Goal: Transaction & Acquisition: Purchase product/service

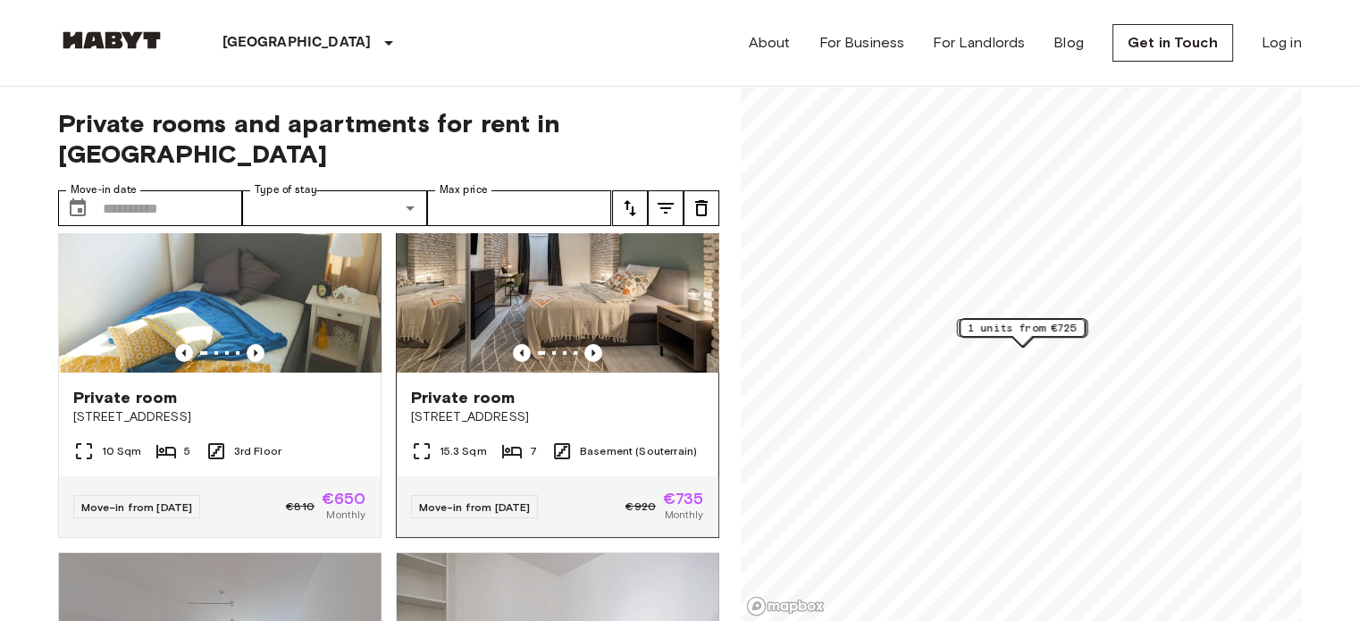
scroll to position [119, 0]
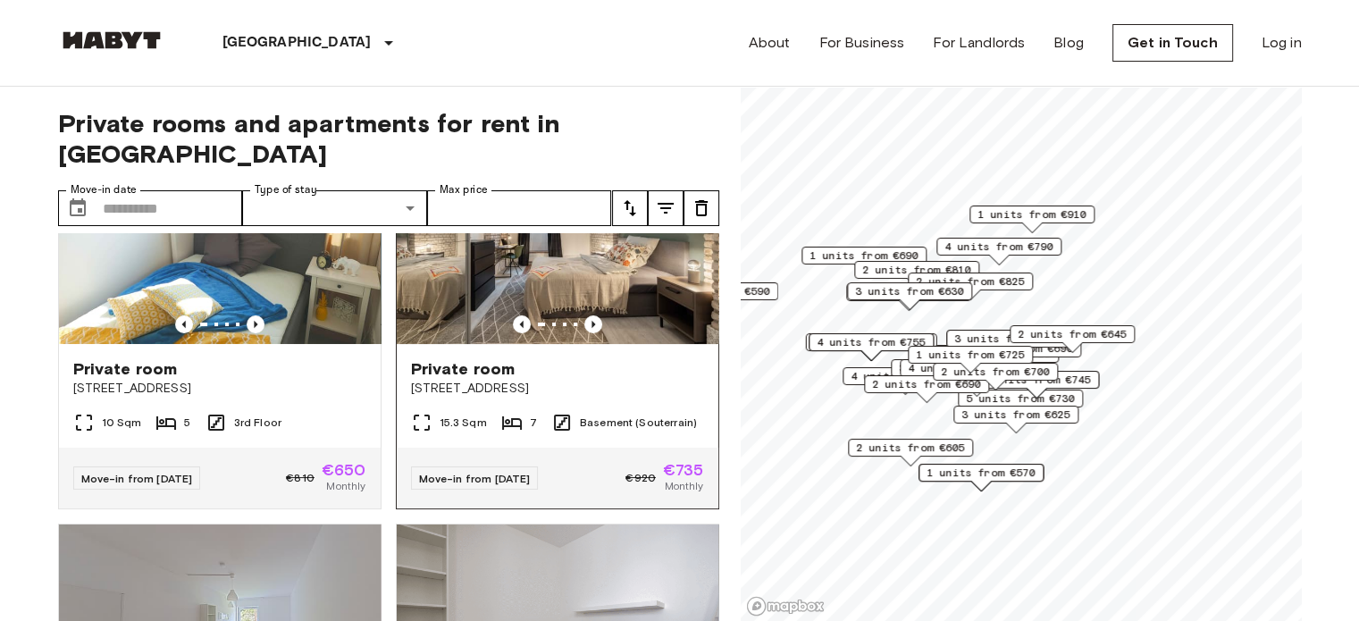
click at [543, 260] on img at bounding box center [558, 237] width 322 height 214
click at [600, 273] on img at bounding box center [558, 237] width 322 height 214
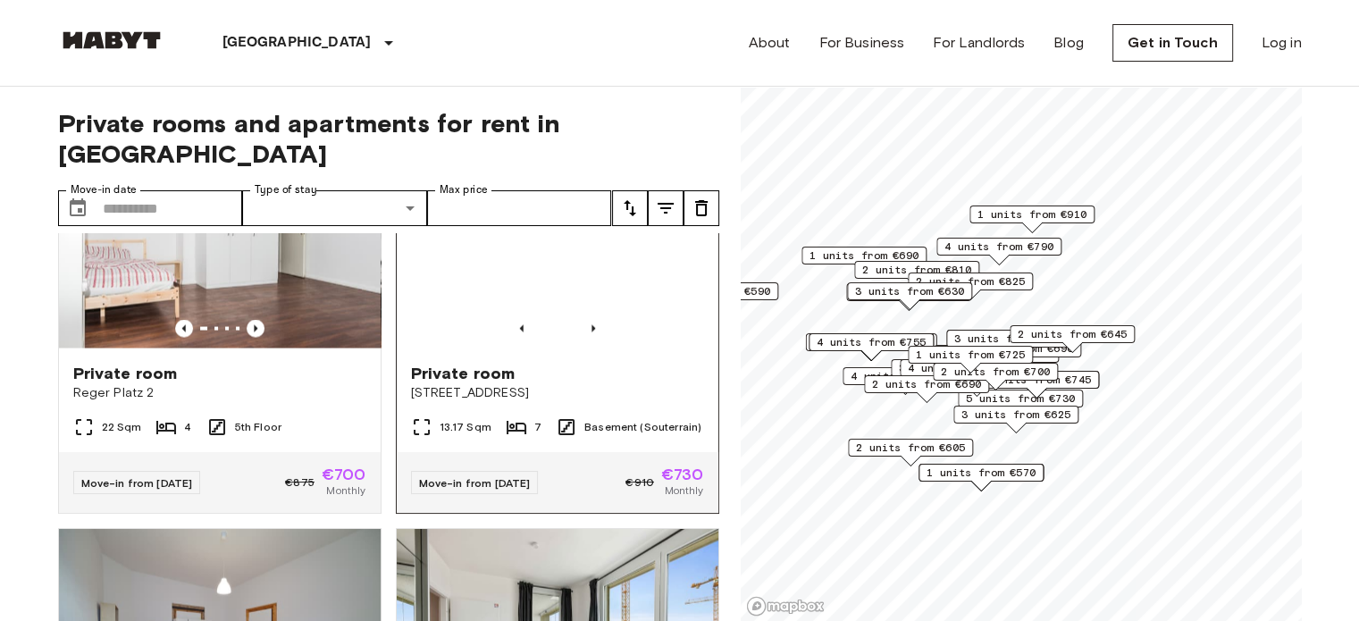
scroll to position [3789, 0]
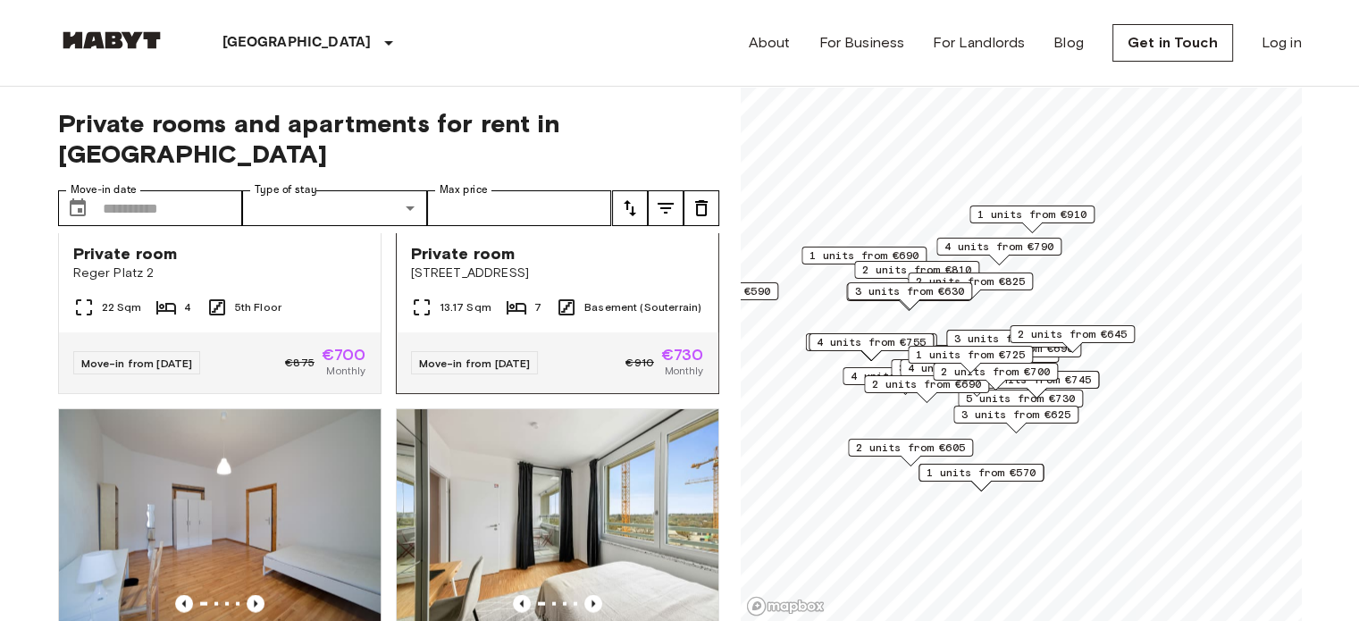
click at [584, 218] on icon "Previous image" at bounding box center [593, 209] width 18 height 18
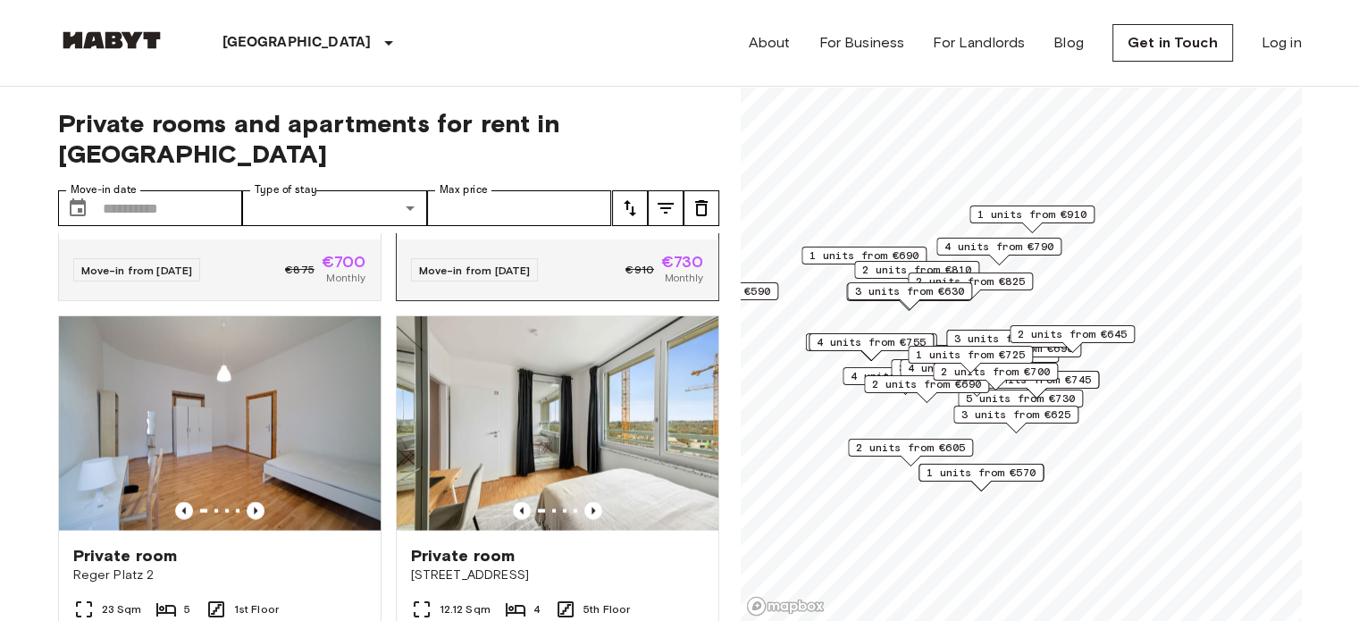
scroll to position [3669, 0]
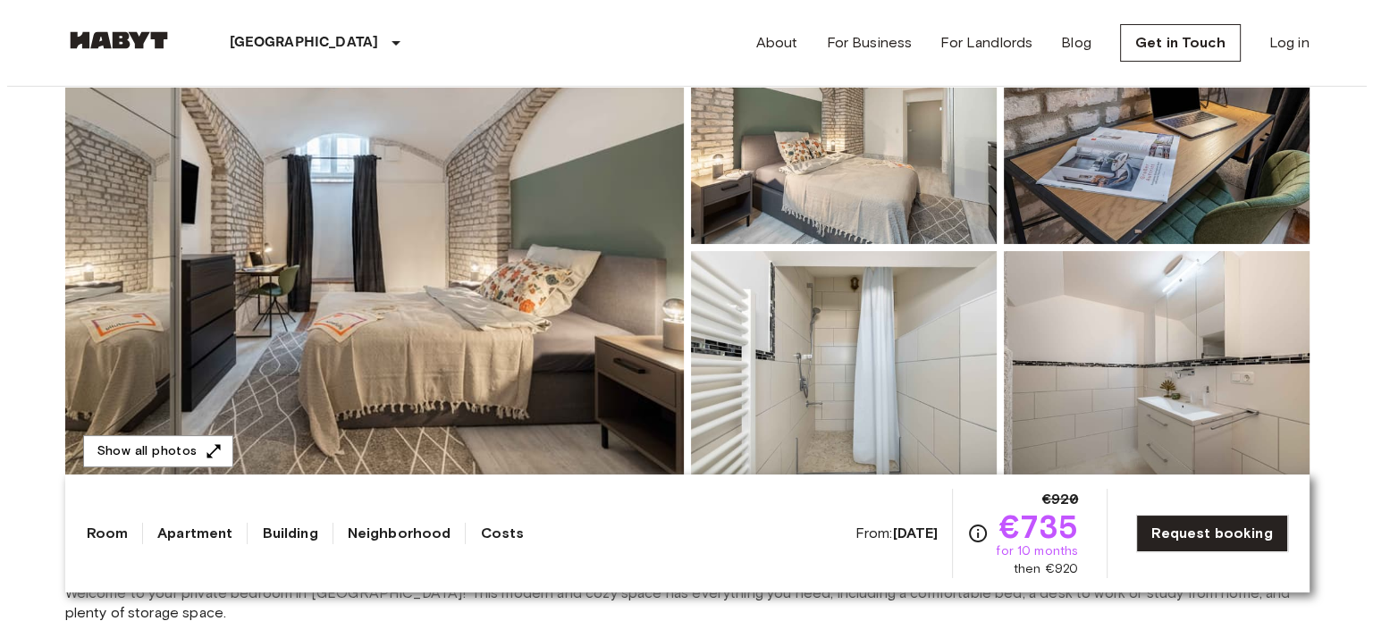
scroll to position [238, 0]
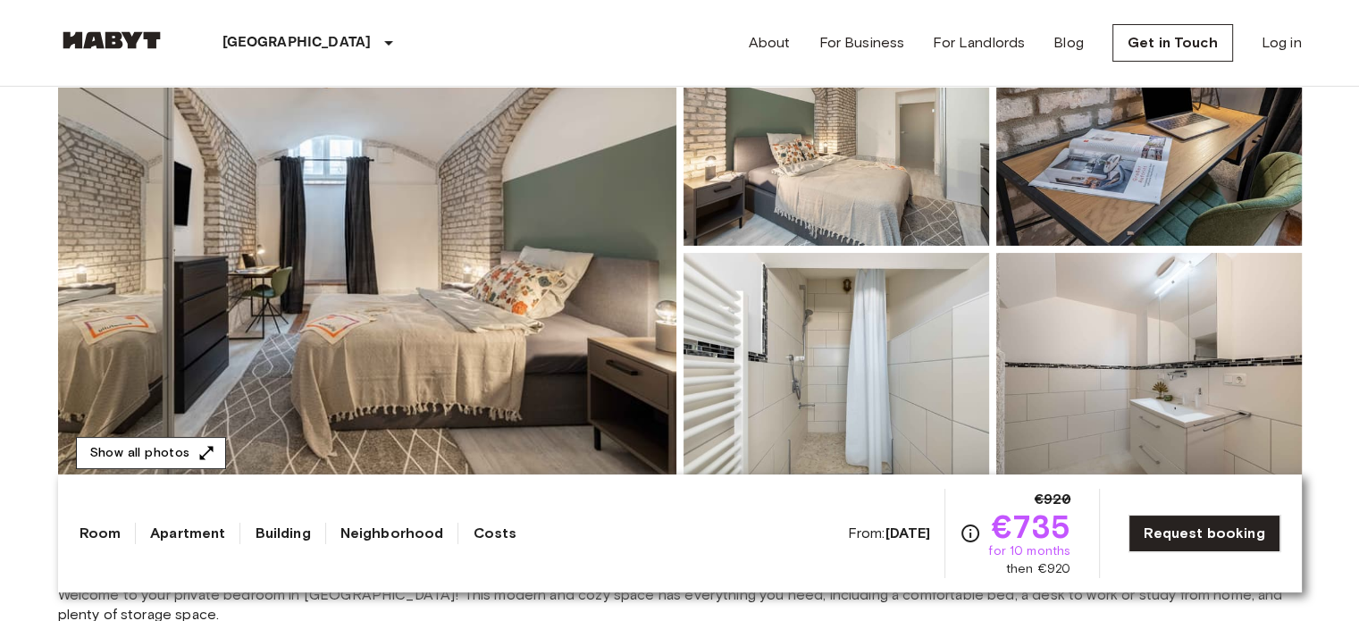
click at [140, 458] on button "Show all photos" at bounding box center [151, 453] width 150 height 33
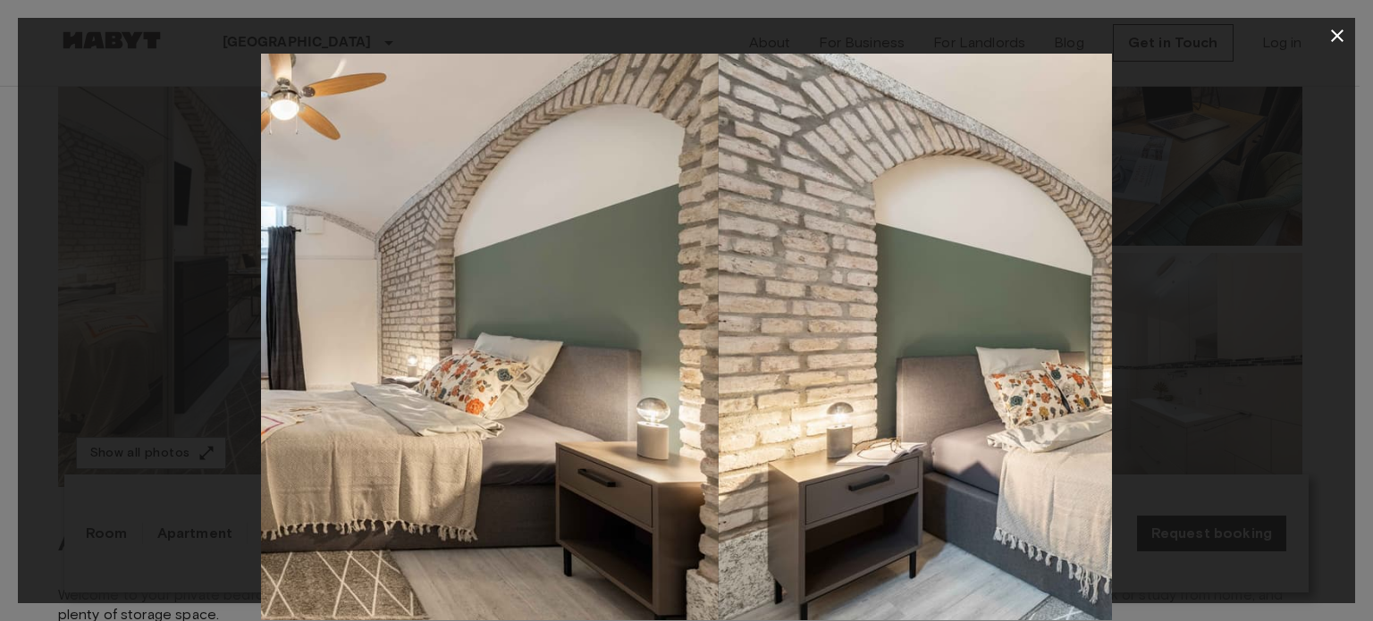
drag, startPoint x: 995, startPoint y: 375, endPoint x: 621, endPoint y: 351, distance: 374.3
click at [633, 357] on img at bounding box center [293, 337] width 851 height 567
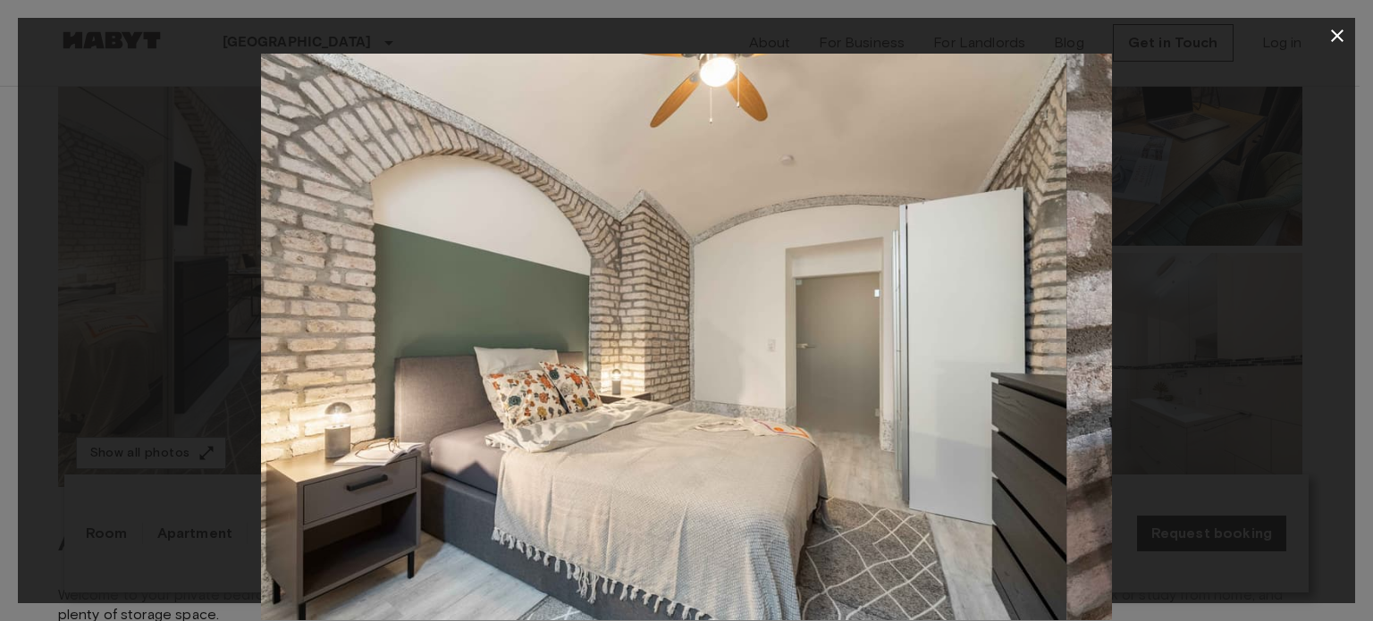
drag, startPoint x: 1016, startPoint y: 442, endPoint x: 793, endPoint y: 446, distance: 223.4
click at [866, 460] on img at bounding box center [641, 337] width 851 height 567
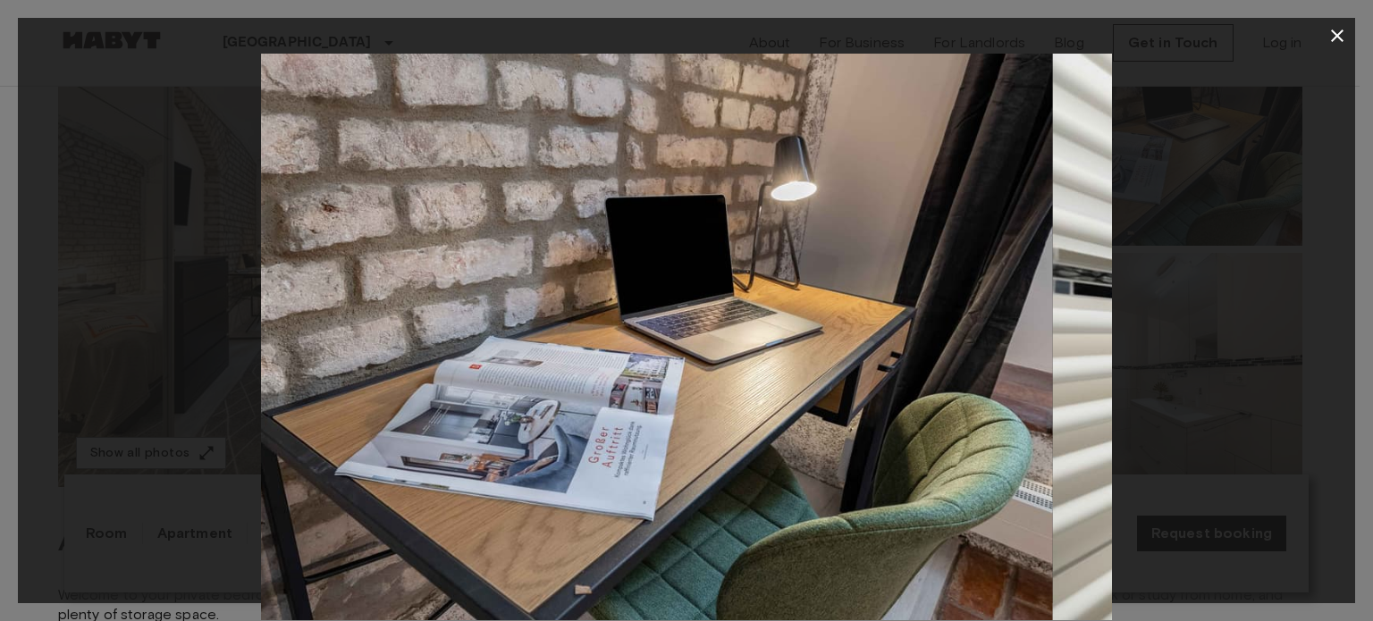
drag, startPoint x: 929, startPoint y: 464, endPoint x: 819, endPoint y: 466, distance: 110.8
click at [844, 466] on img at bounding box center [627, 337] width 851 height 567
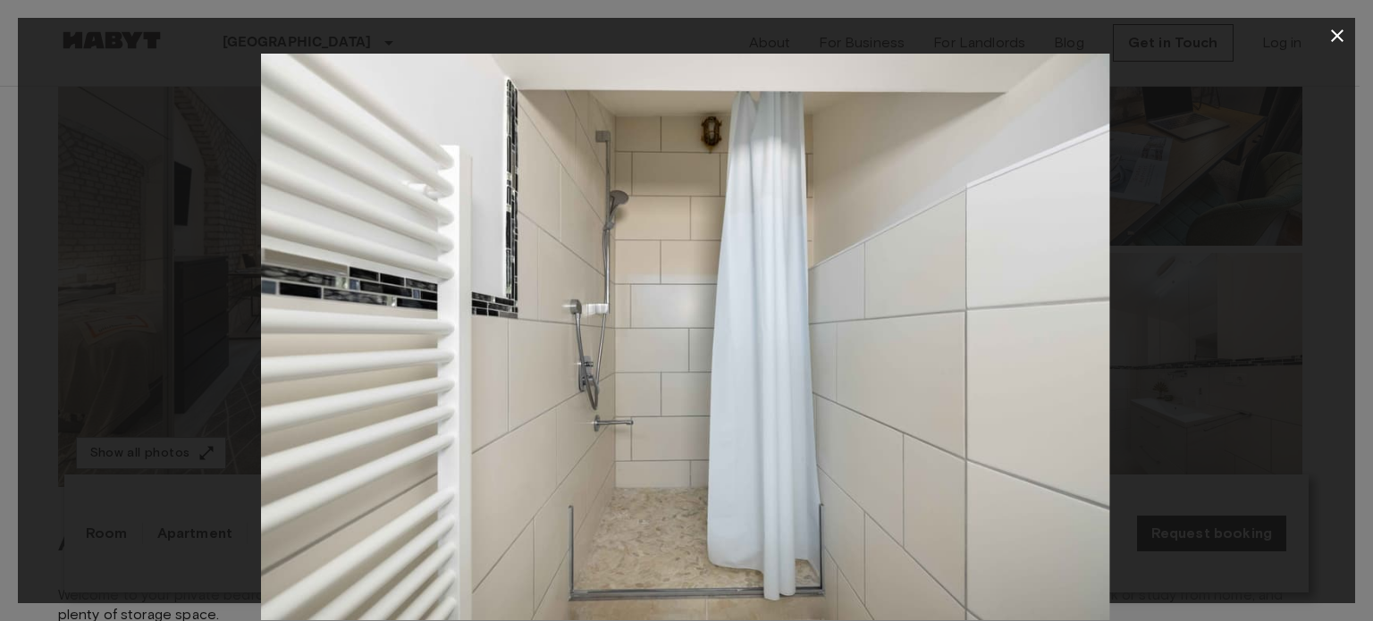
drag, startPoint x: 969, startPoint y: 468, endPoint x: 808, endPoint y: 478, distance: 161.2
click at [831, 478] on img at bounding box center [683, 337] width 851 height 567
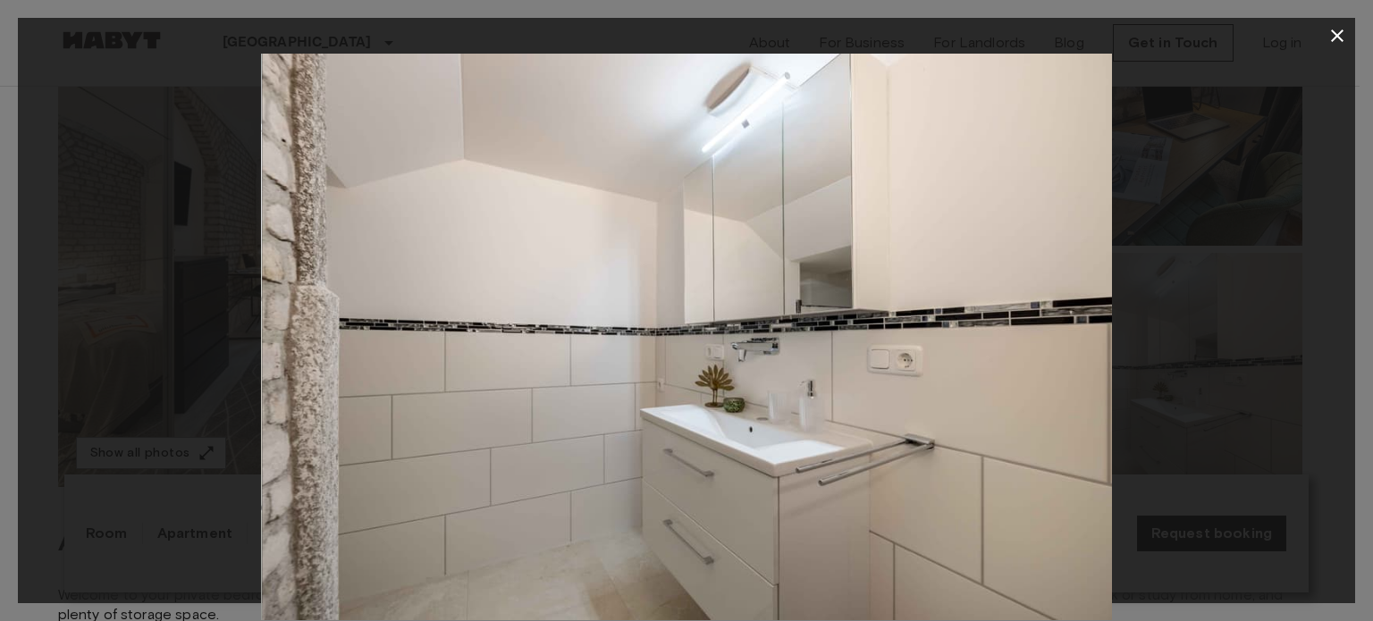
drag, startPoint x: 937, startPoint y: 471, endPoint x: 724, endPoint y: 475, distance: 212.7
click at [715, 489] on img at bounding box center [687, 337] width 851 height 567
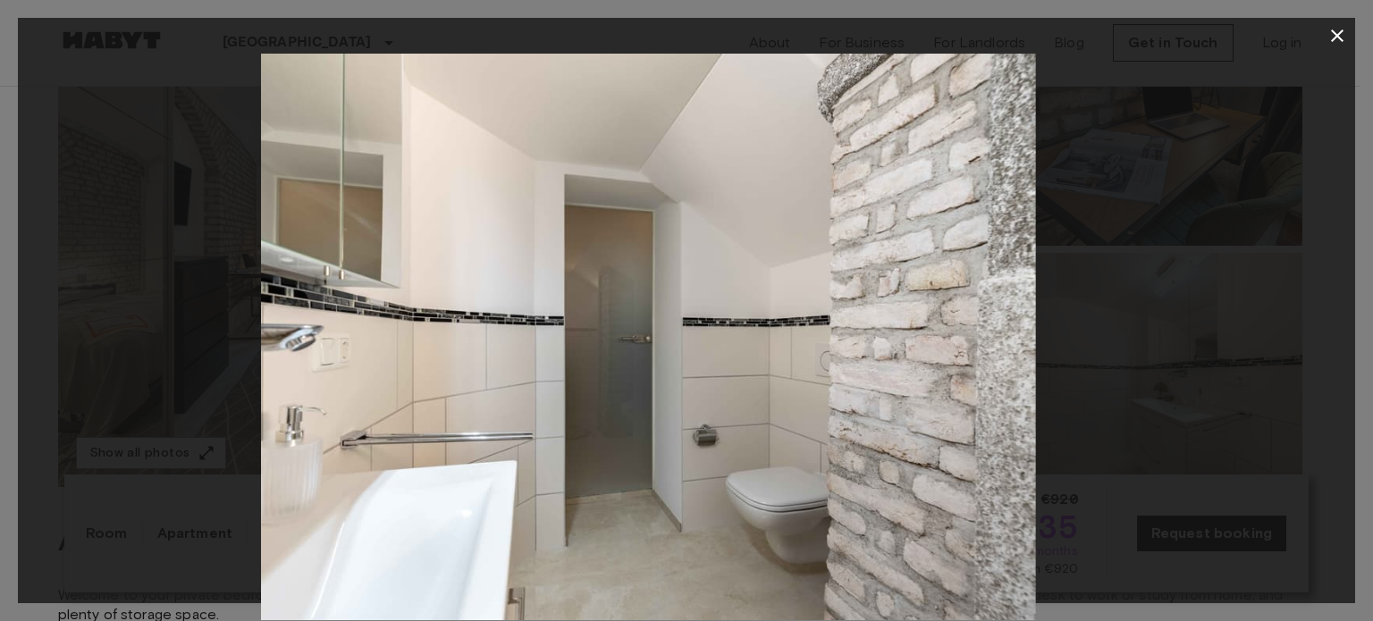
drag, startPoint x: 882, startPoint y: 485, endPoint x: 743, endPoint y: 495, distance: 139.8
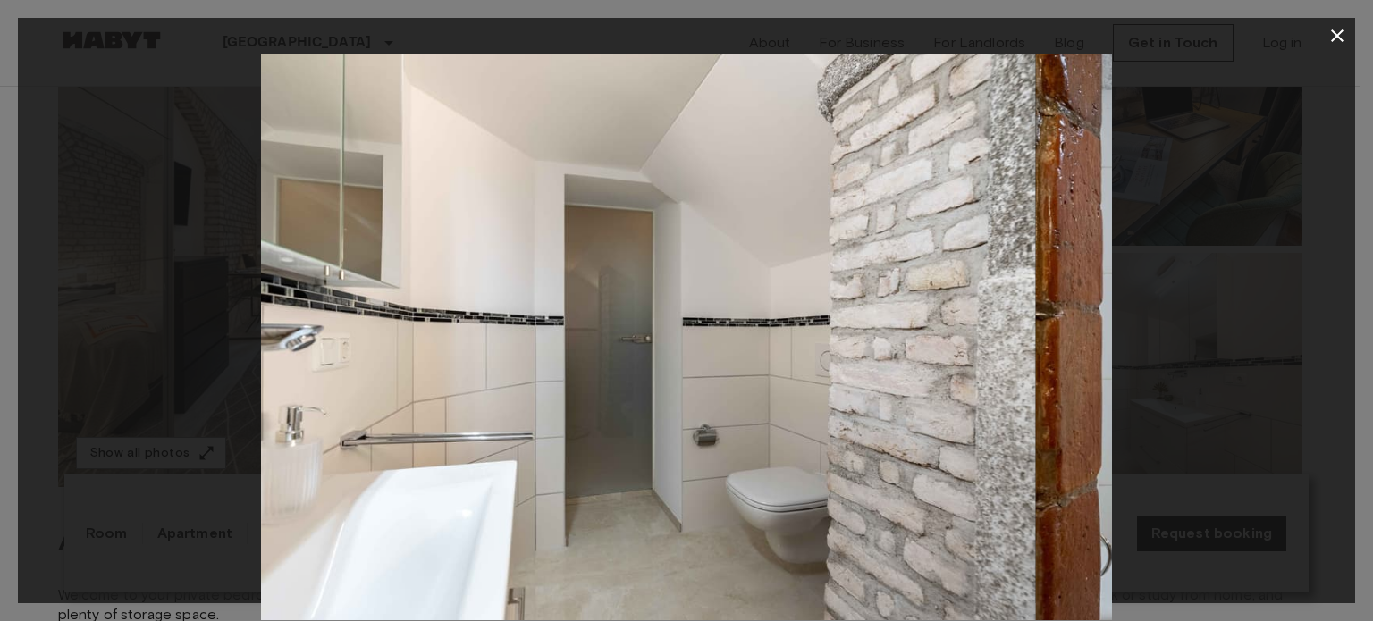
click at [776, 496] on img at bounding box center [610, 337] width 851 height 567
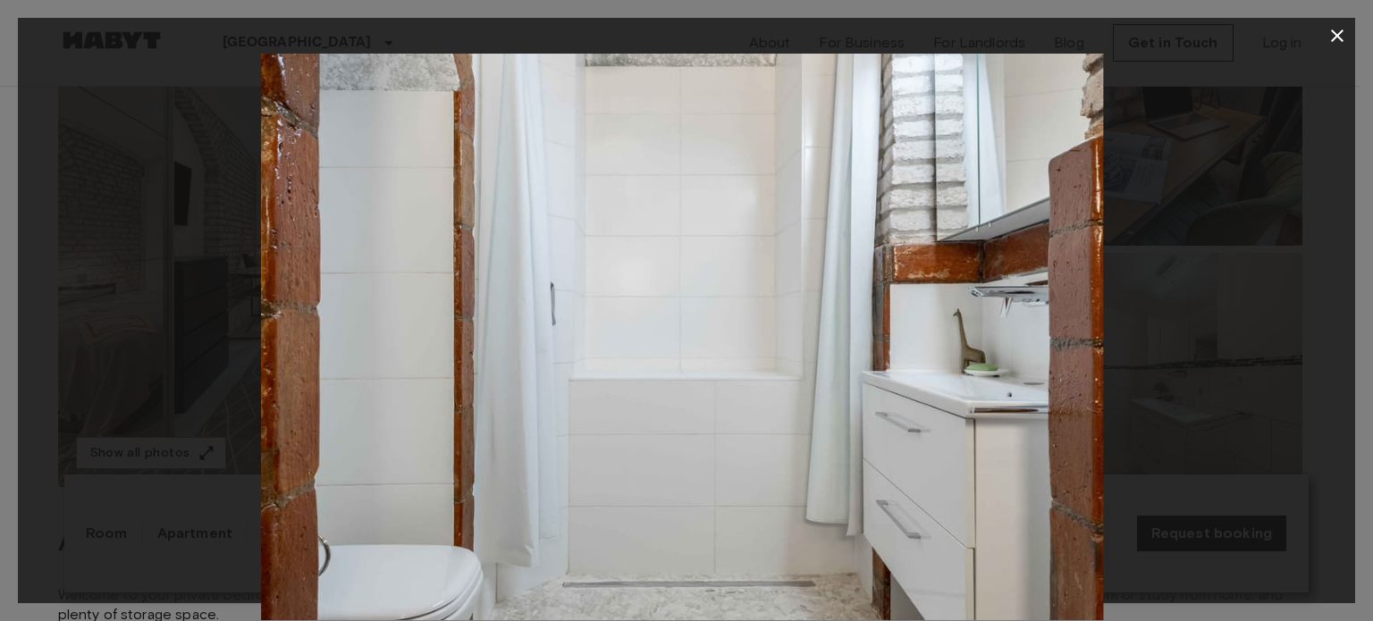
drag, startPoint x: 915, startPoint y: 489, endPoint x: 725, endPoint y: 492, distance: 190.4
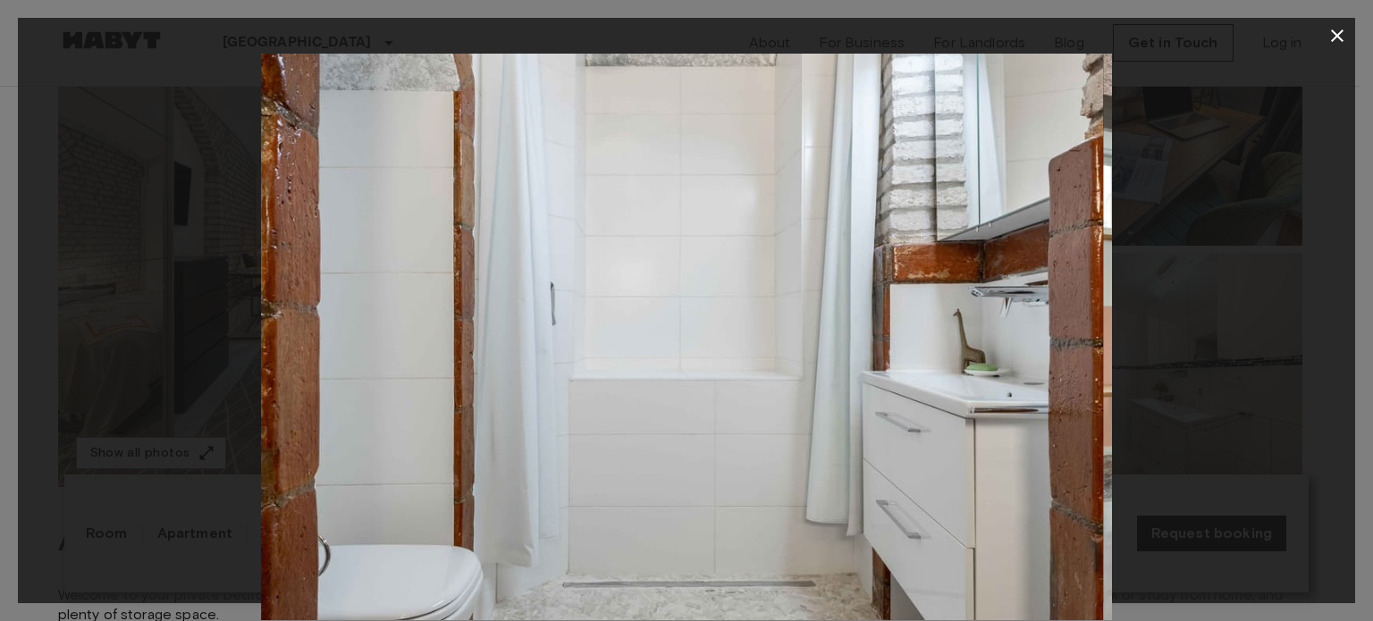
click at [802, 500] on img at bounding box center [678, 337] width 851 height 567
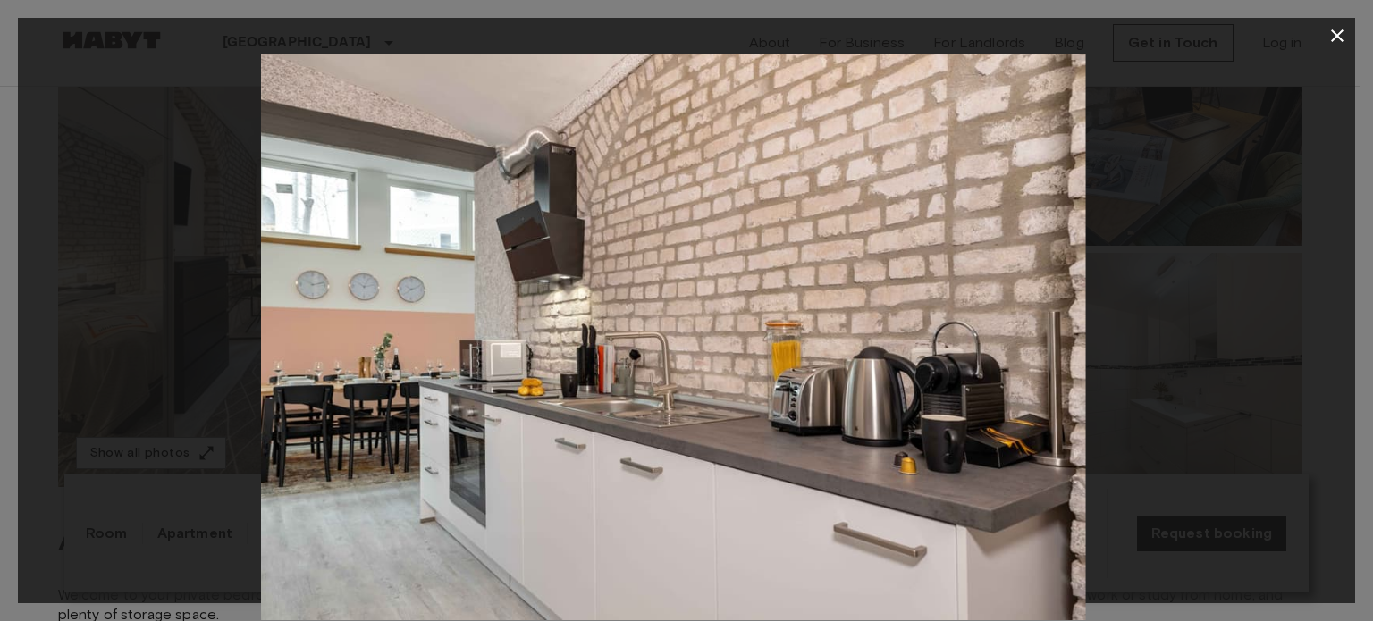
drag, startPoint x: 895, startPoint y: 493, endPoint x: 752, endPoint y: 484, distance: 143.3
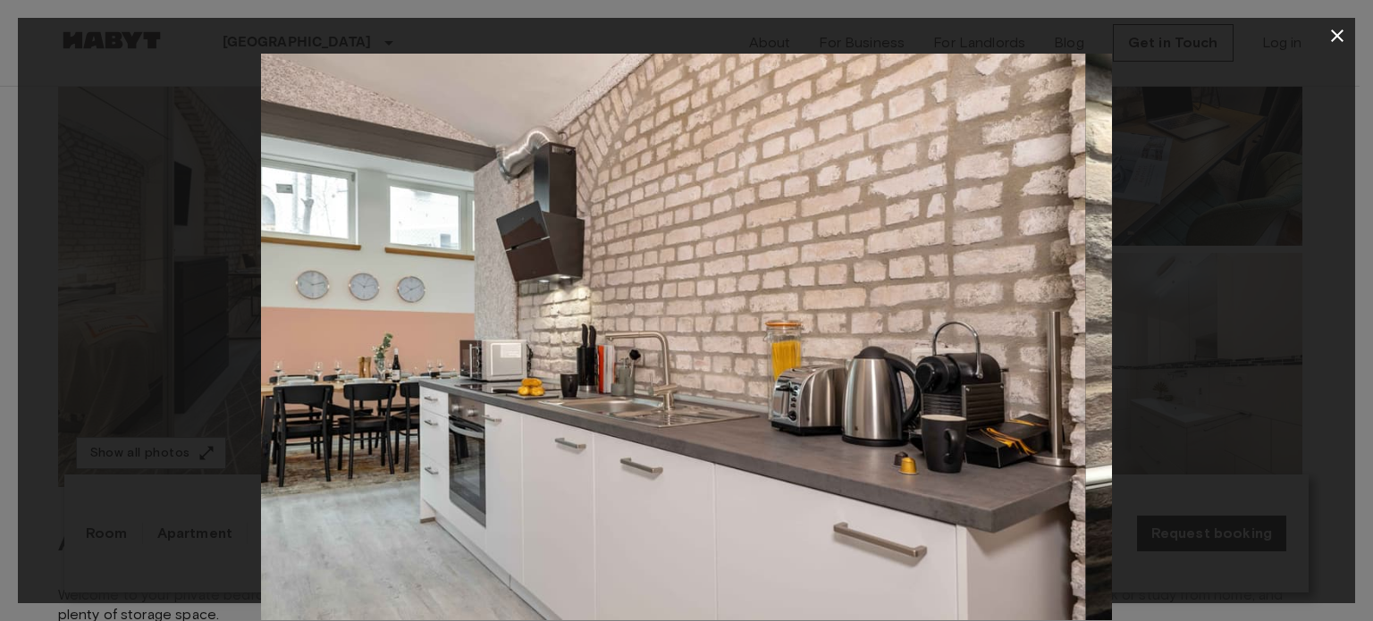
click at [826, 495] on img at bounding box center [660, 337] width 851 height 567
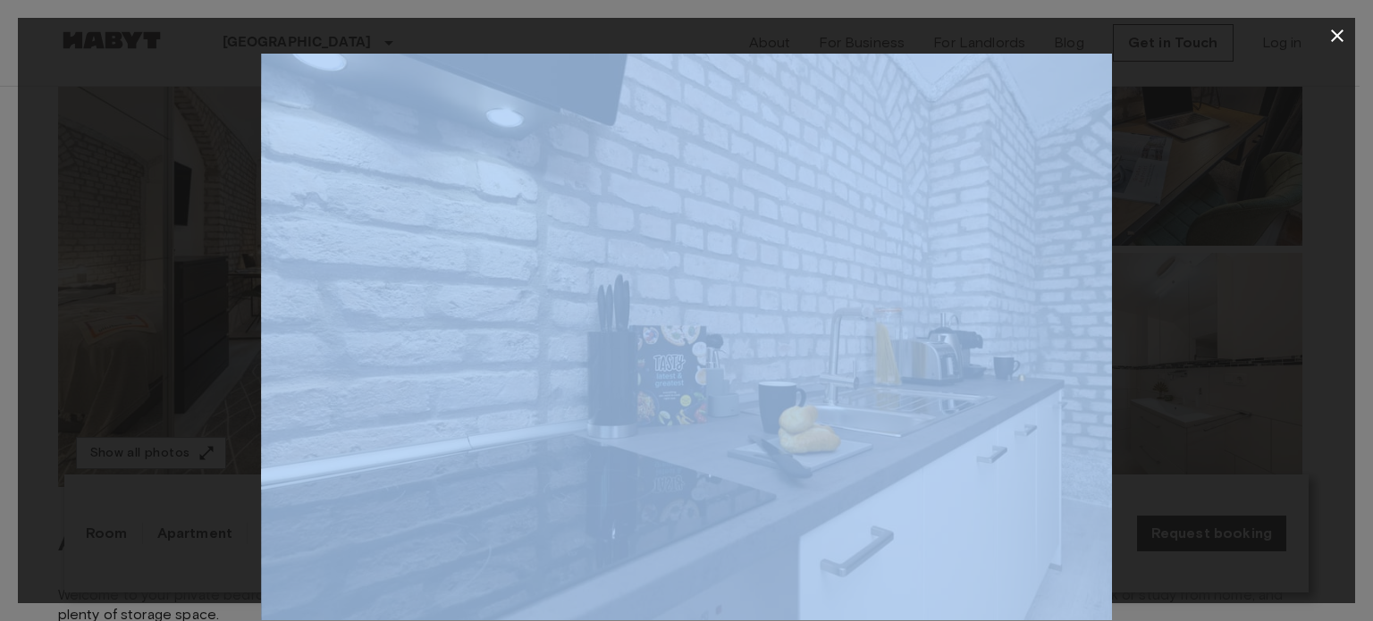
drag, startPoint x: 1169, startPoint y: 464, endPoint x: 797, endPoint y: 473, distance: 371.9
click at [962, 477] on div at bounding box center [686, 337] width 1337 height 567
drag, startPoint x: 872, startPoint y: 473, endPoint x: 702, endPoint y: 474, distance: 169.8
click at [715, 475] on img at bounding box center [686, 337] width 851 height 567
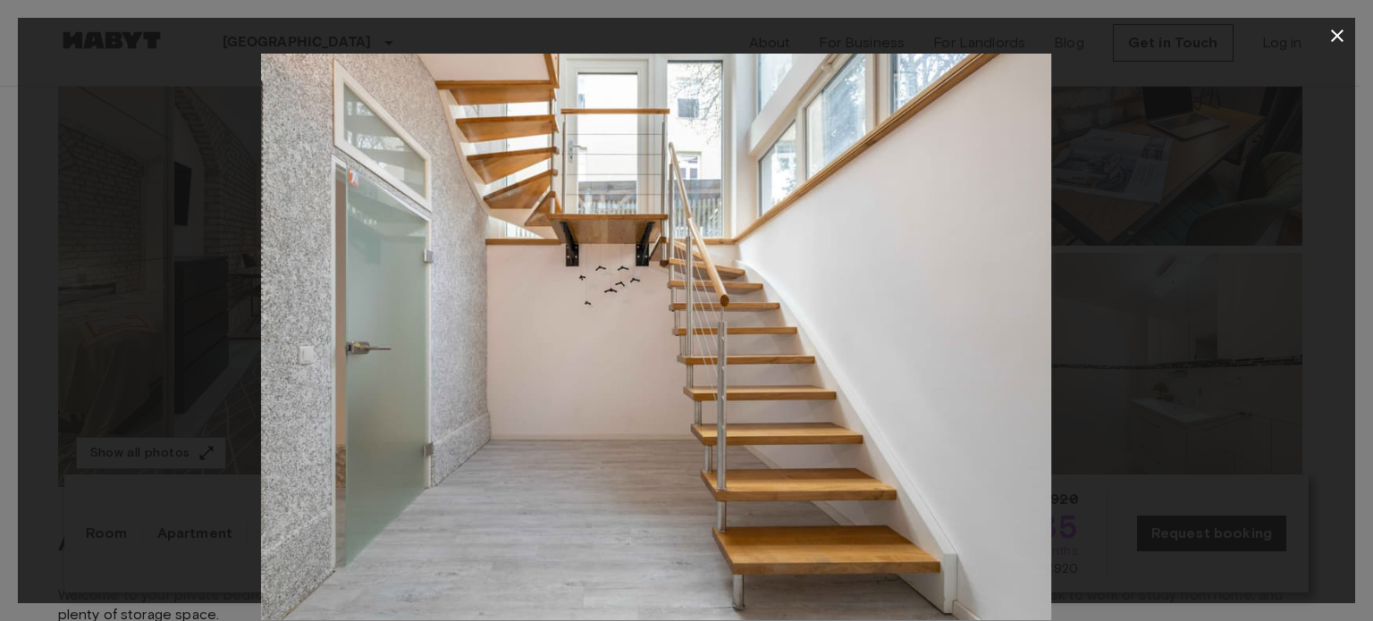
drag, startPoint x: 901, startPoint y: 372, endPoint x: 844, endPoint y: 373, distance: 57.2
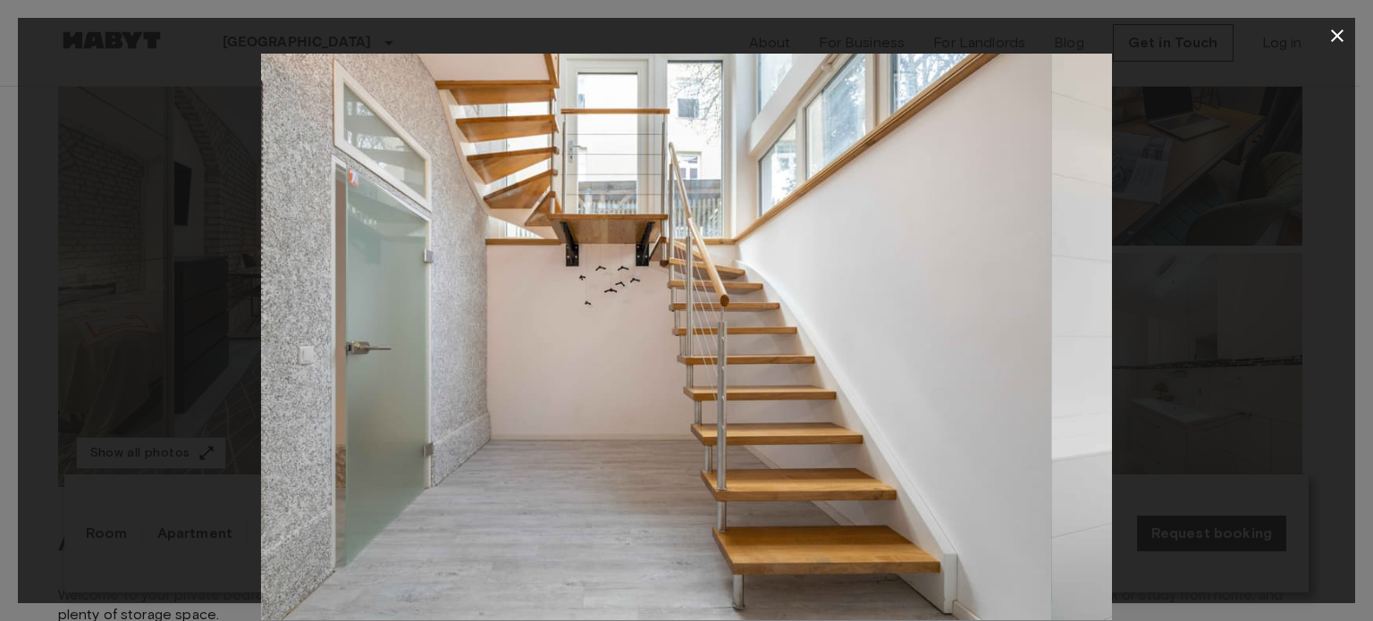
click at [861, 374] on img at bounding box center [626, 337] width 851 height 567
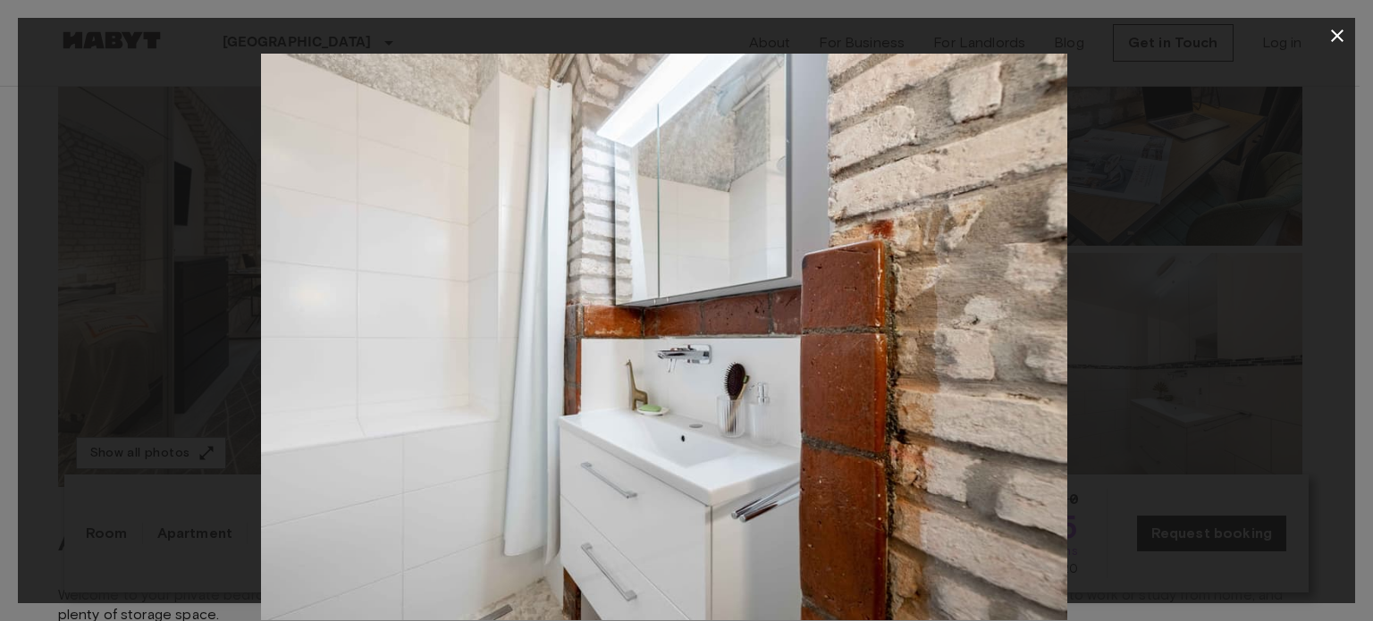
drag, startPoint x: 916, startPoint y: 367, endPoint x: 824, endPoint y: 367, distance: 92.0
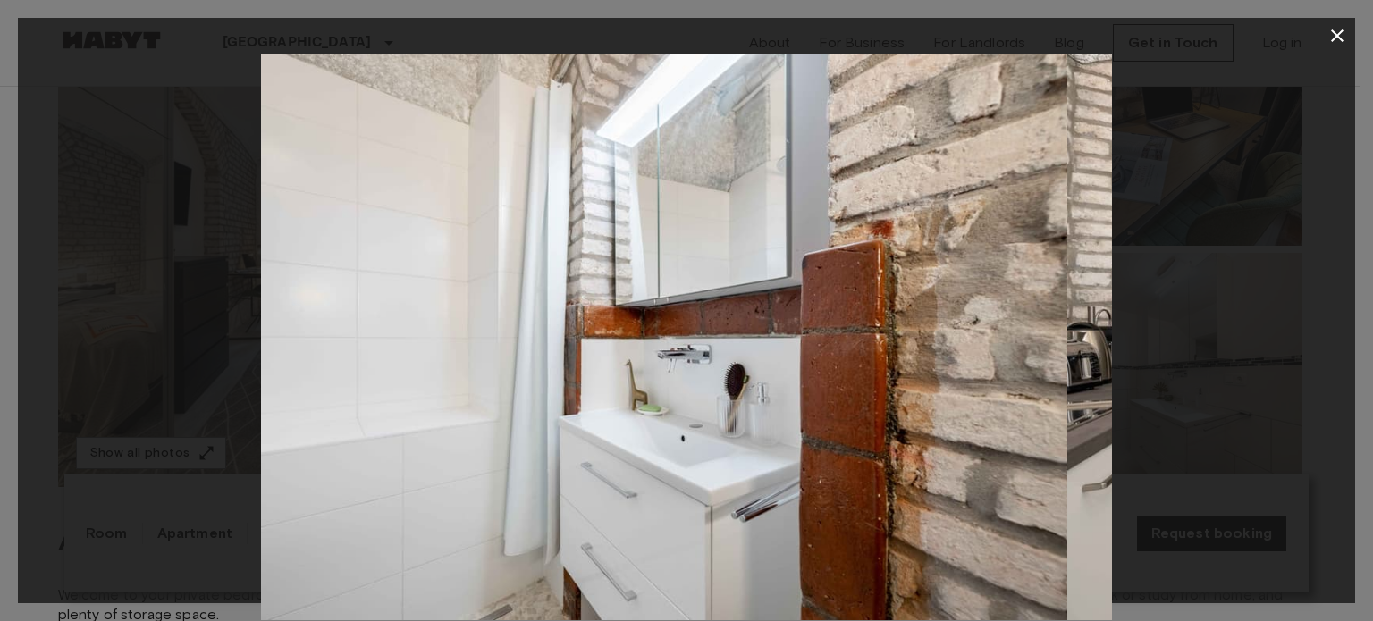
click at [863, 367] on img at bounding box center [641, 337] width 851 height 567
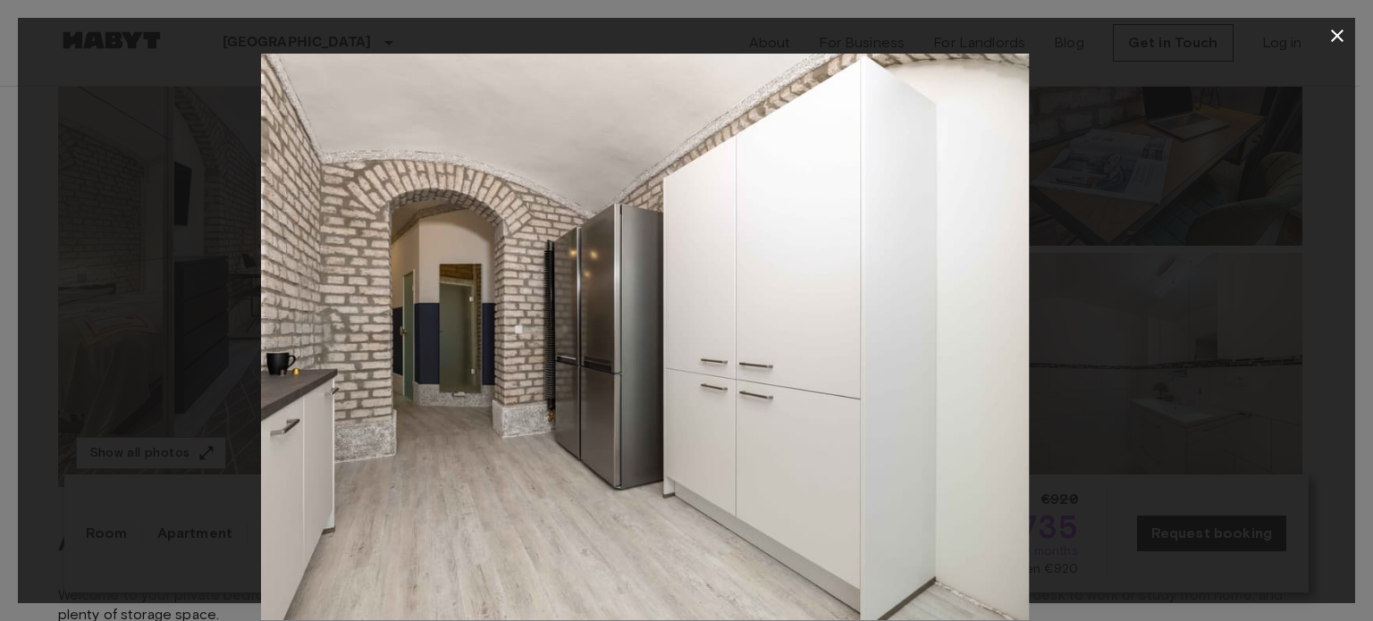
drag, startPoint x: 898, startPoint y: 389, endPoint x: 816, endPoint y: 380, distance: 82.7
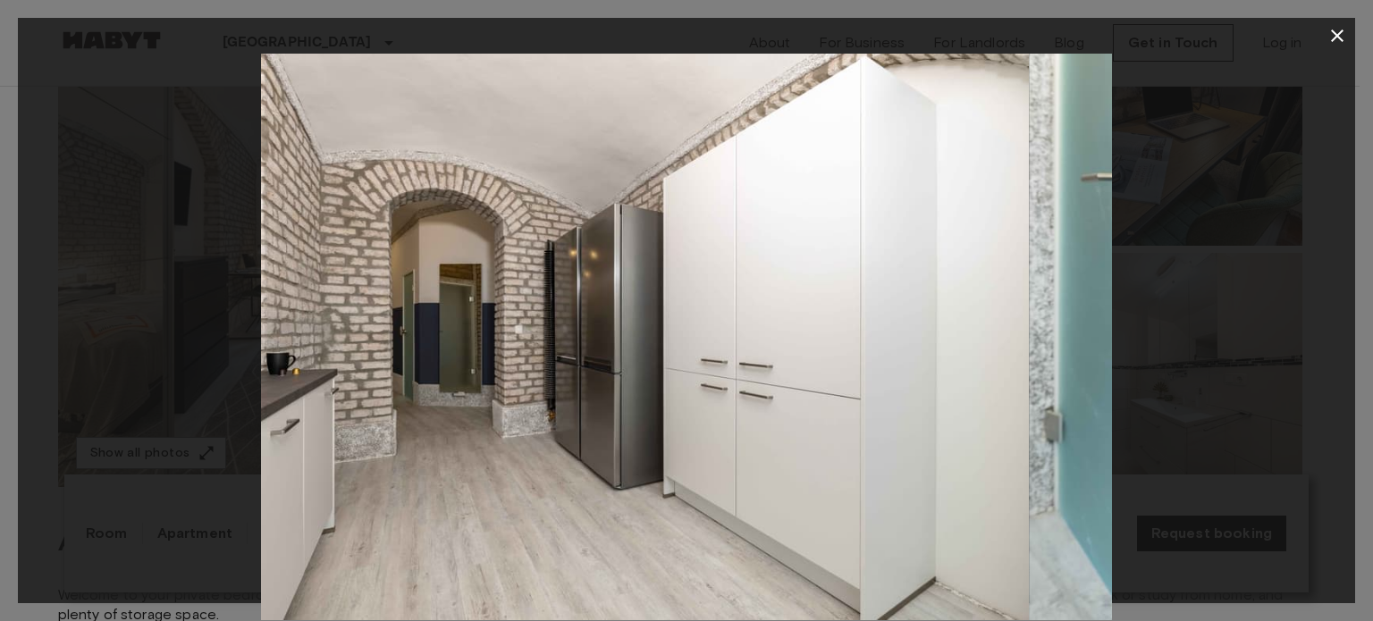
click at [801, 391] on img at bounding box center [604, 337] width 851 height 567
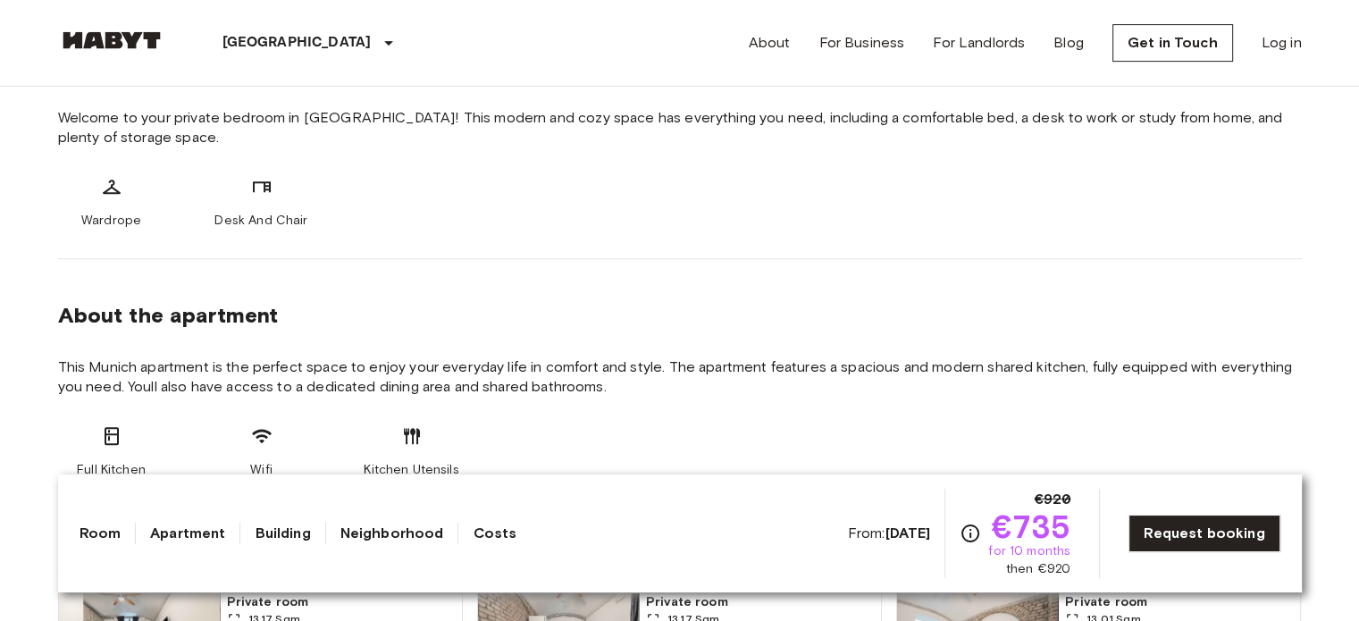
scroll to position [834, 0]
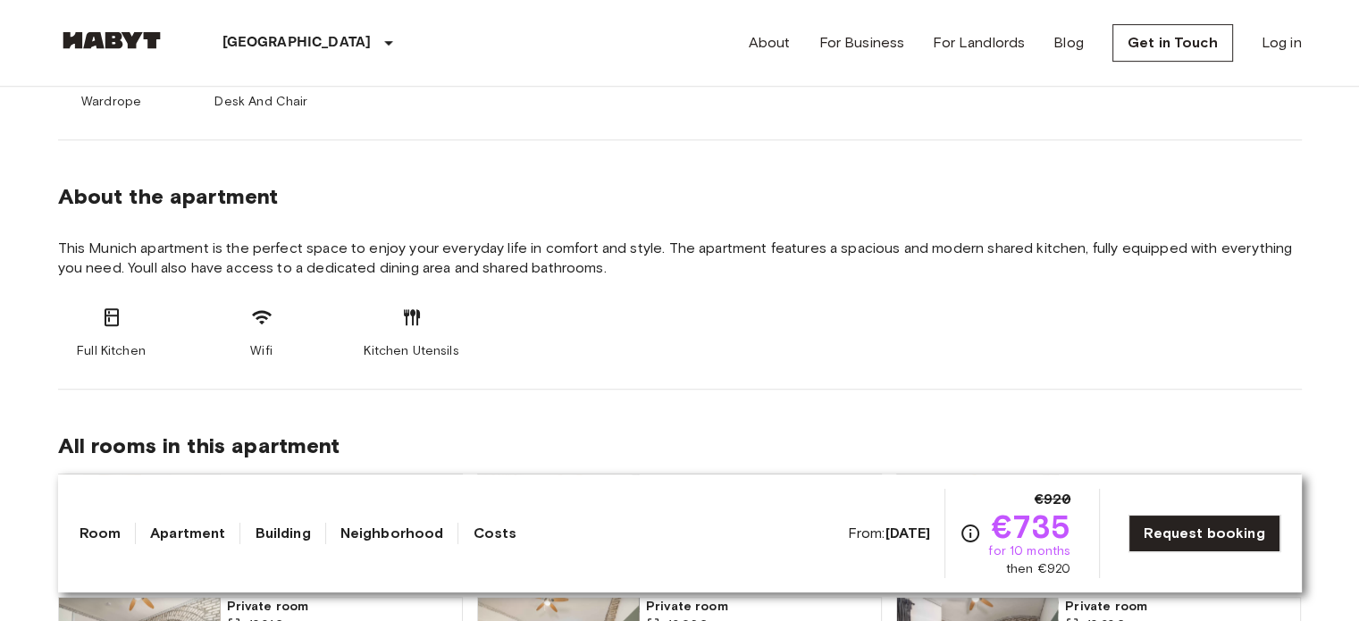
click at [105, 311] on icon at bounding box center [112, 317] width 14 height 18
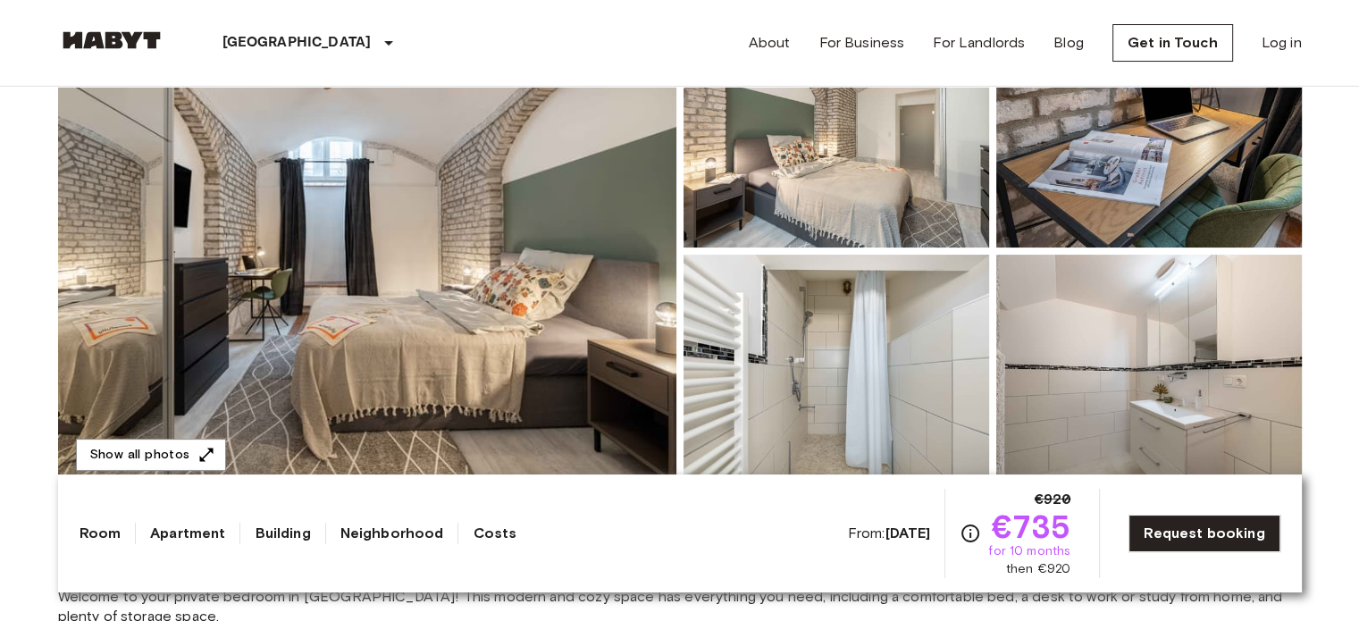
scroll to position [119, 0]
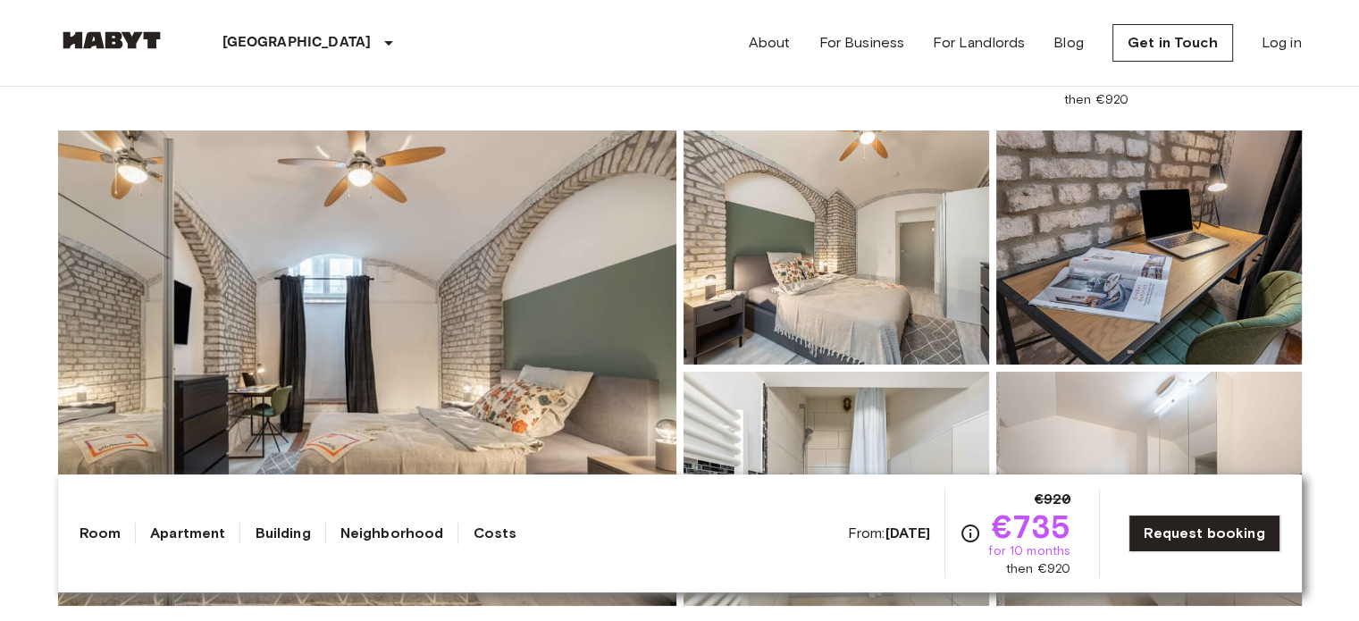
click at [425, 539] on link "Neighborhood" at bounding box center [392, 533] width 104 height 21
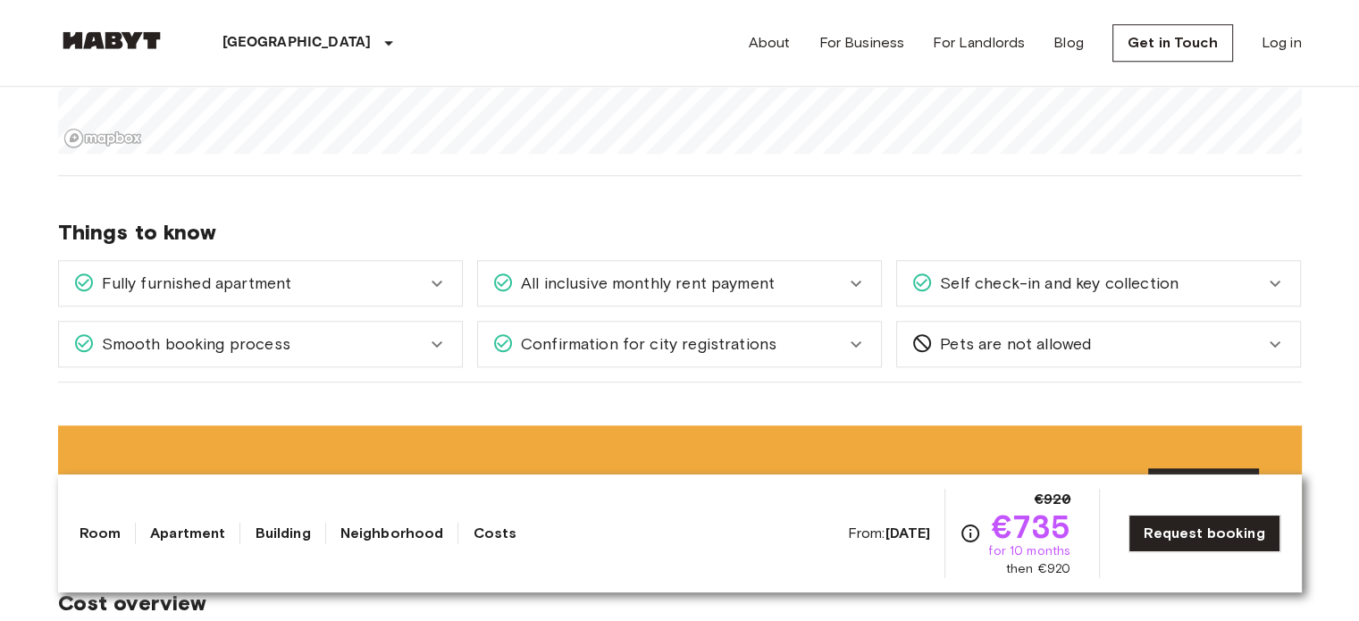
scroll to position [1587, 0]
